Goal: Check status: Check status

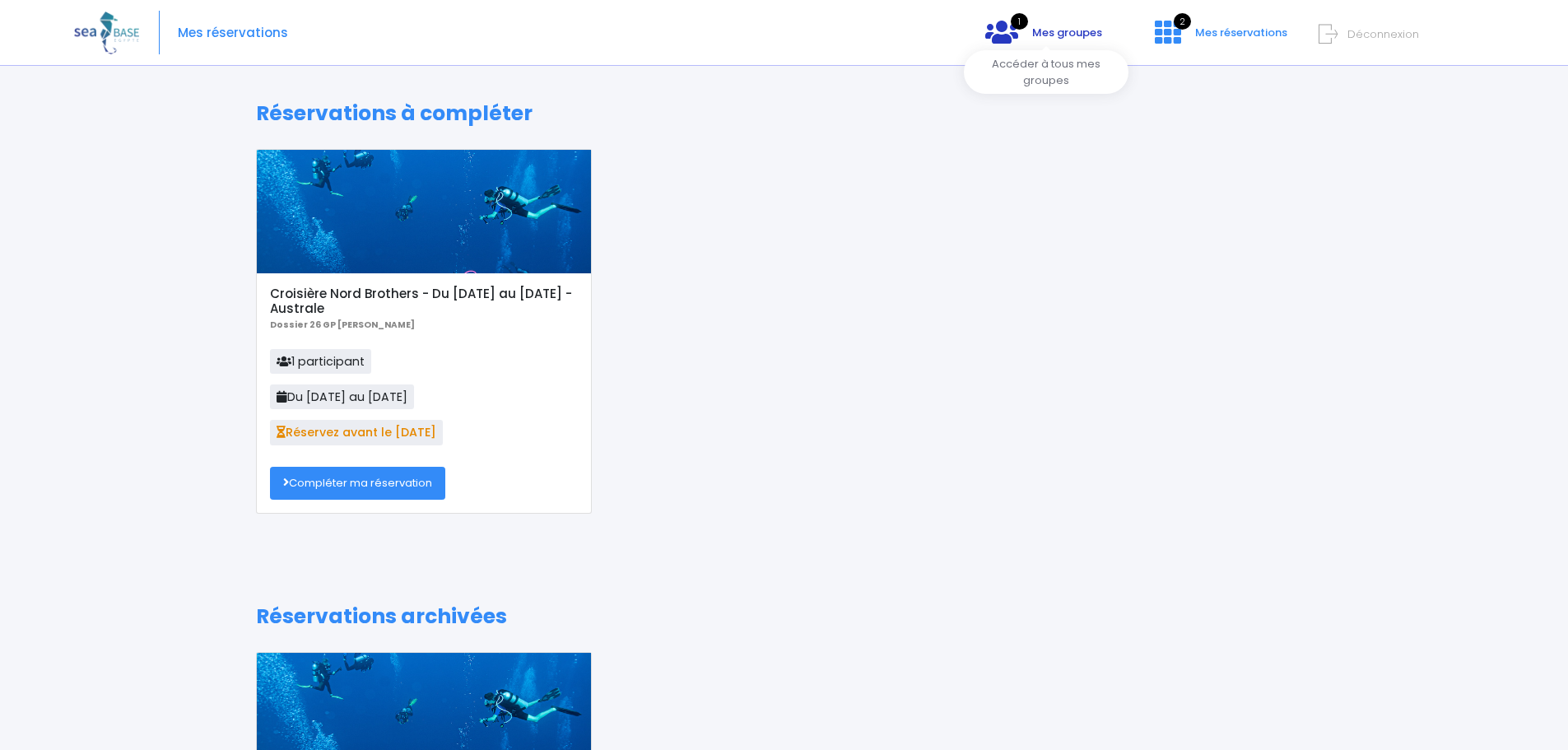
click at [1048, 43] on link "1 Mes groupes" at bounding box center [1044, 38] width 144 height 16
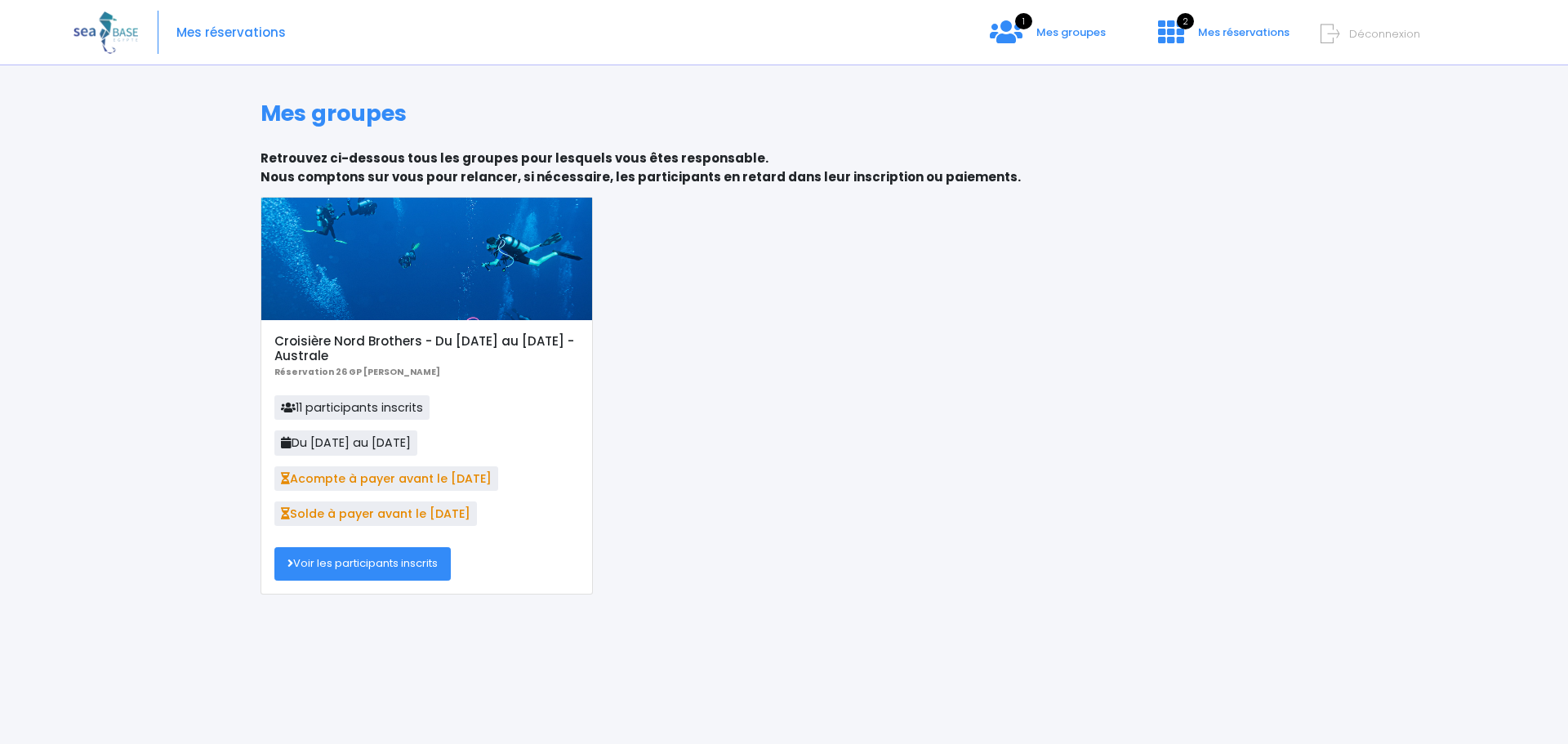
click at [401, 561] on link "Voir les participants inscrits" at bounding box center [362, 563] width 176 height 33
